Goal: Check status: Check status

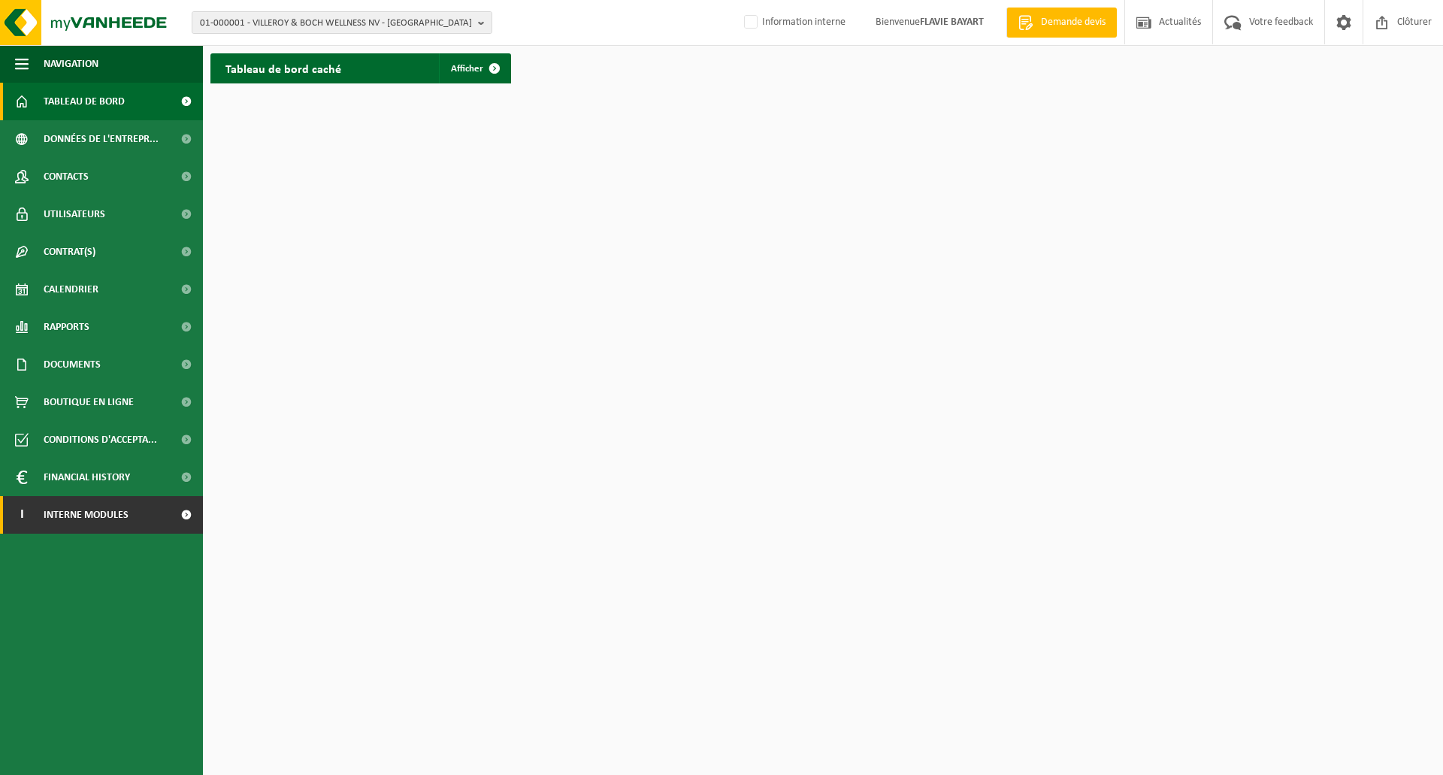
click at [155, 522] on link "I Interne modules" at bounding box center [101, 515] width 203 height 38
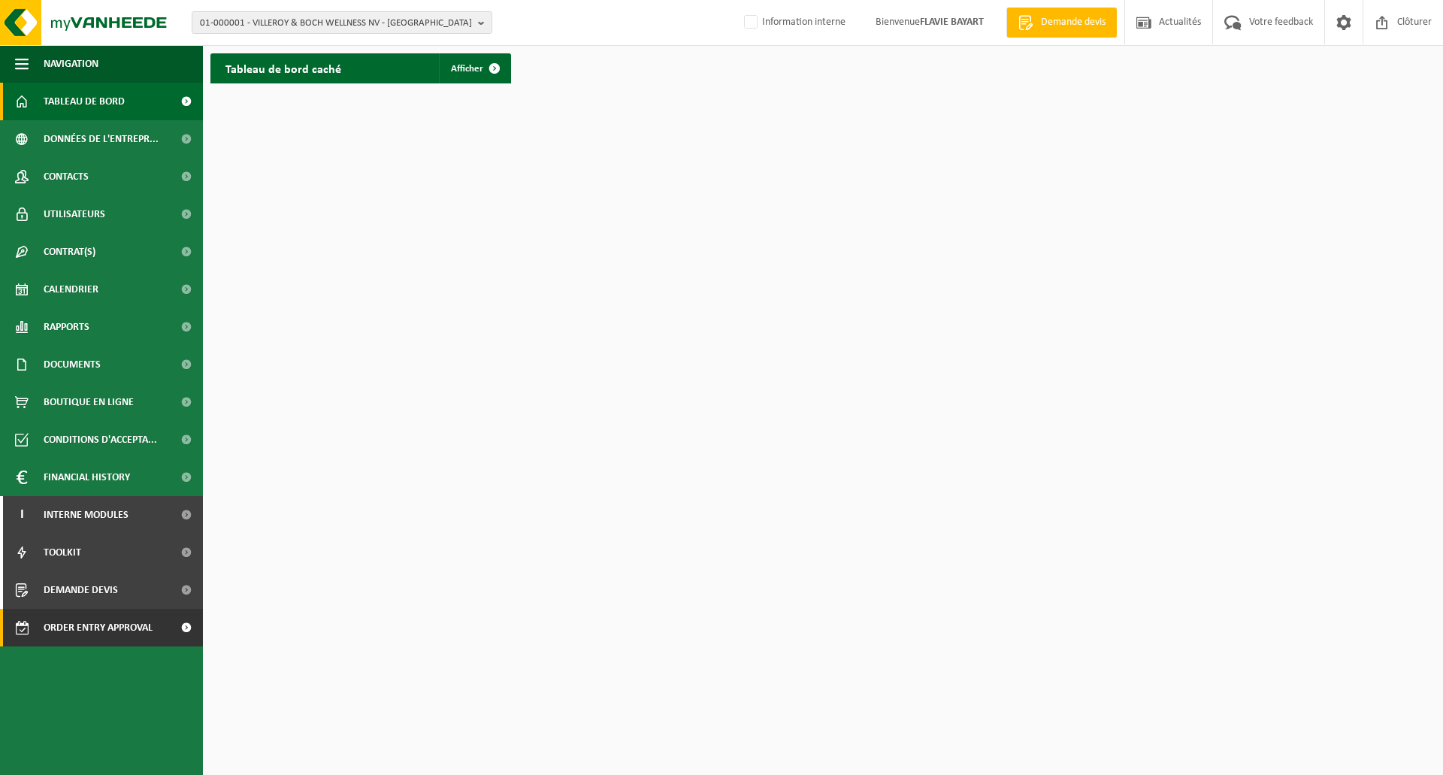
click at [133, 631] on span "Order entry approval" at bounding box center [98, 628] width 109 height 38
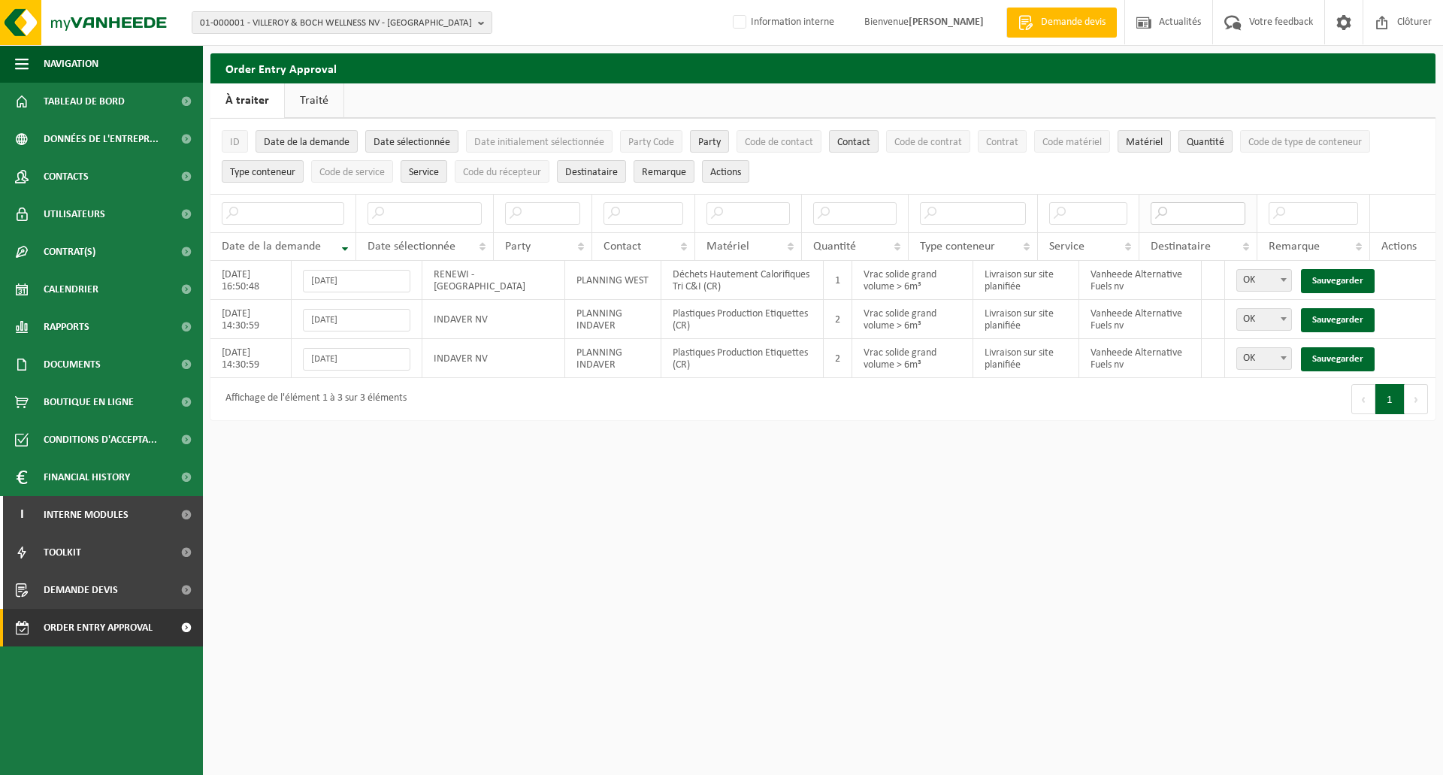
click at [1178, 216] on input "text" at bounding box center [1198, 213] width 95 height 23
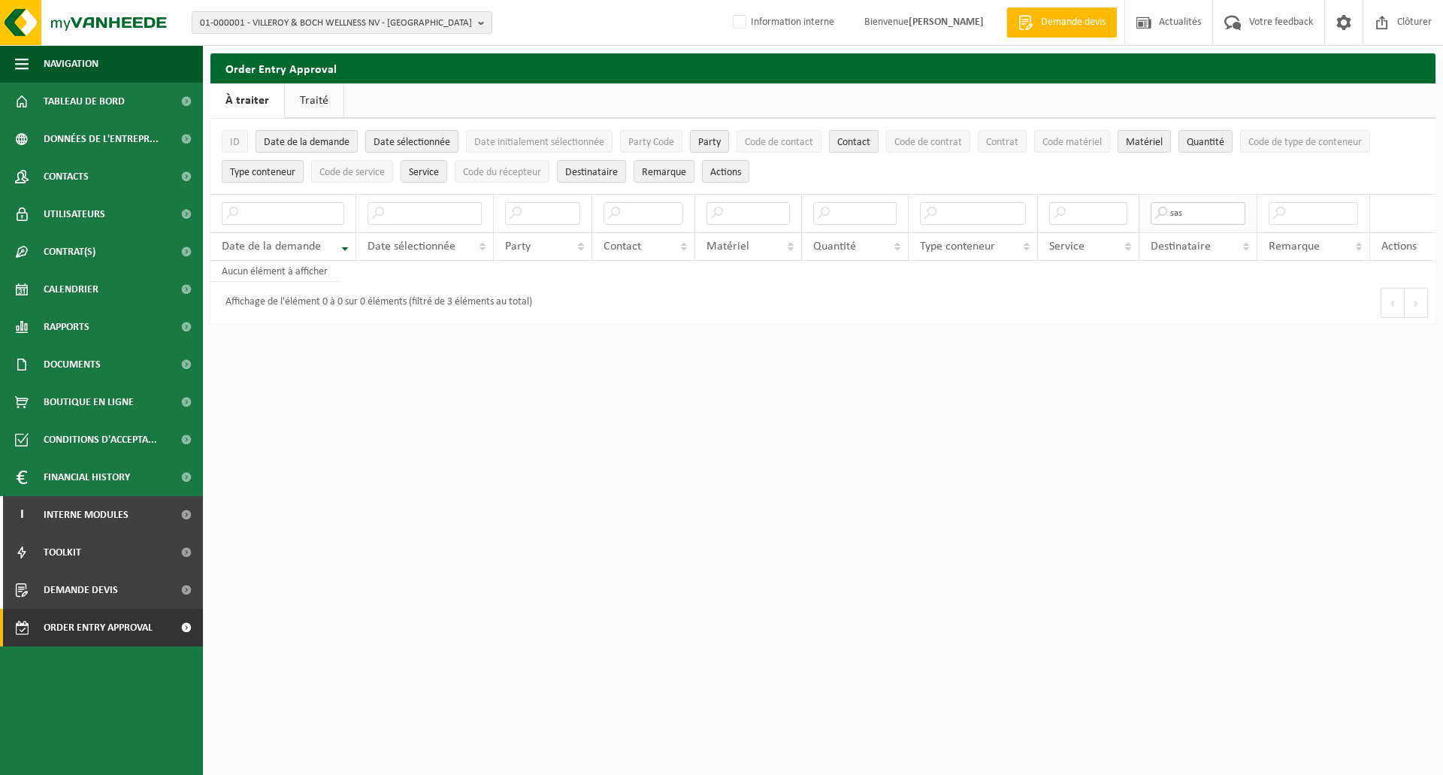
click at [1194, 207] on input "sas" at bounding box center [1198, 213] width 95 height 23
type input "sas"
